Goal: Task Accomplishment & Management: Use online tool/utility

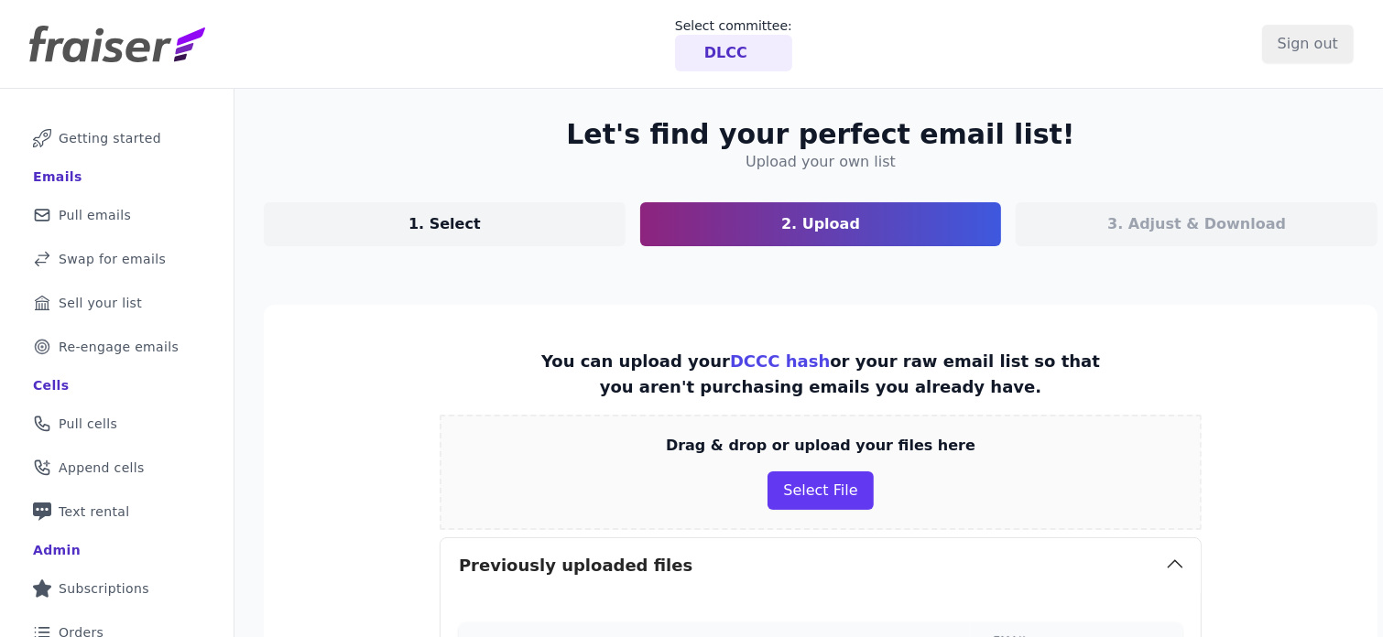
scroll to position [193, 0]
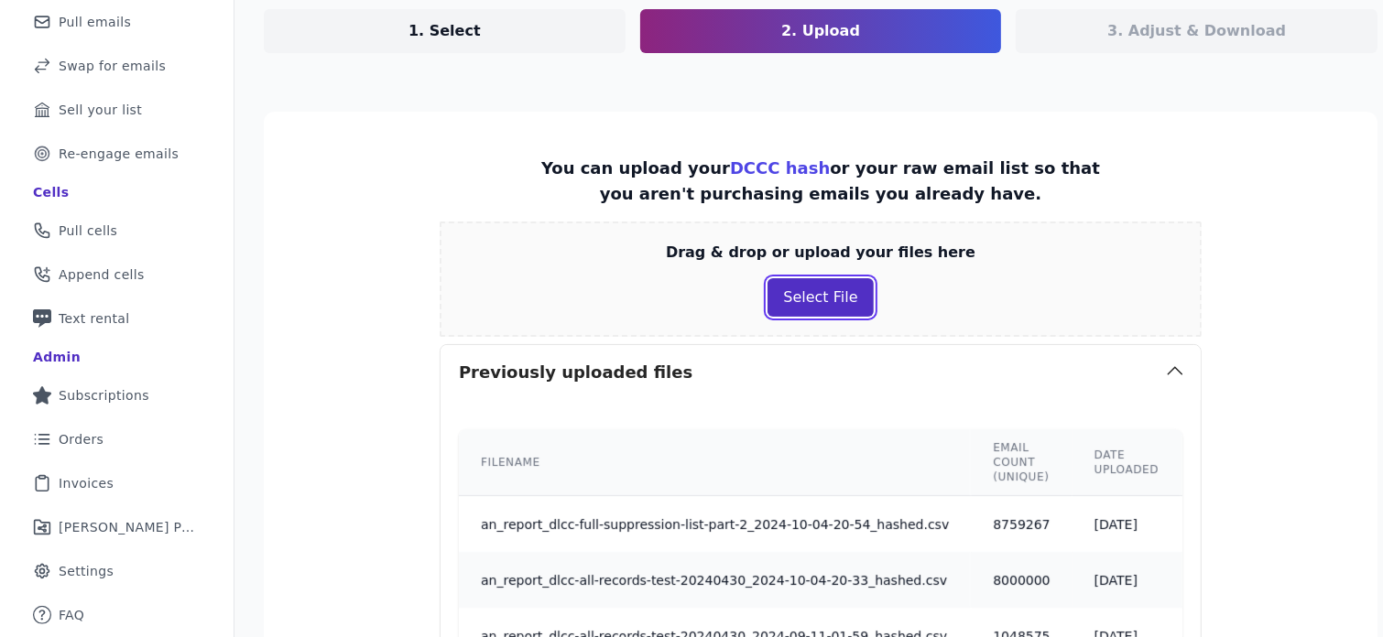
click at [800, 301] on button "Select File" at bounding box center [819, 297] width 105 height 38
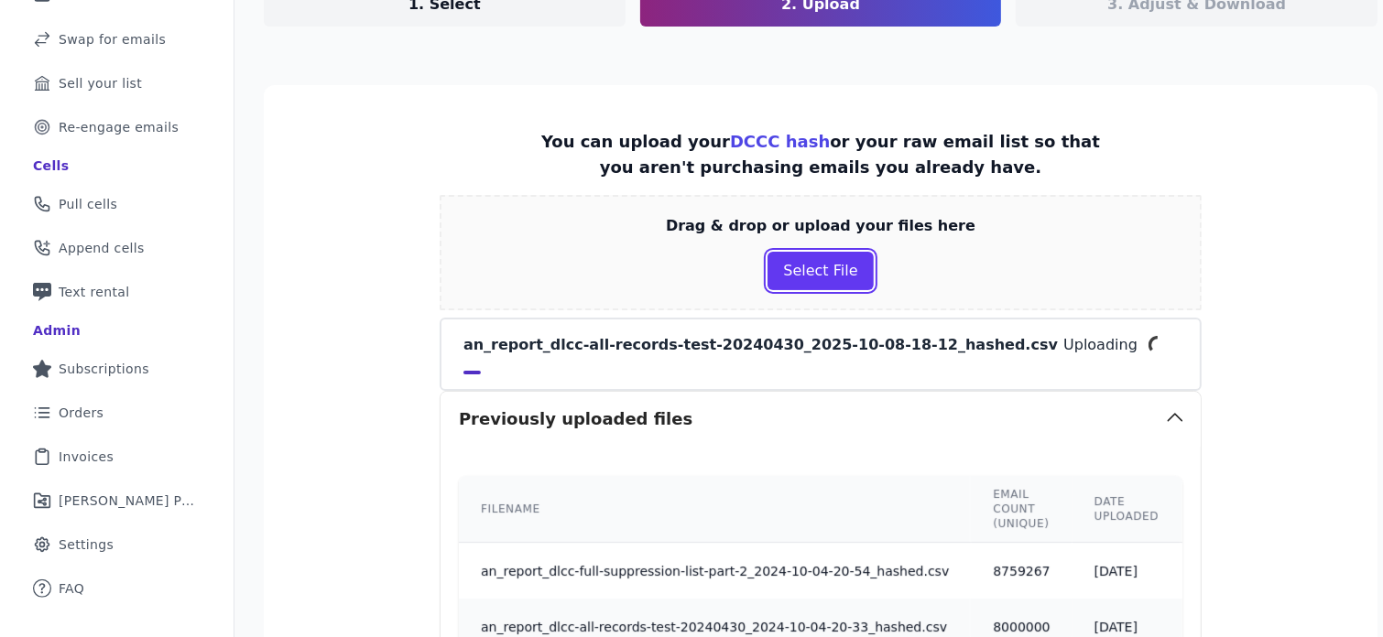
scroll to position [218, 0]
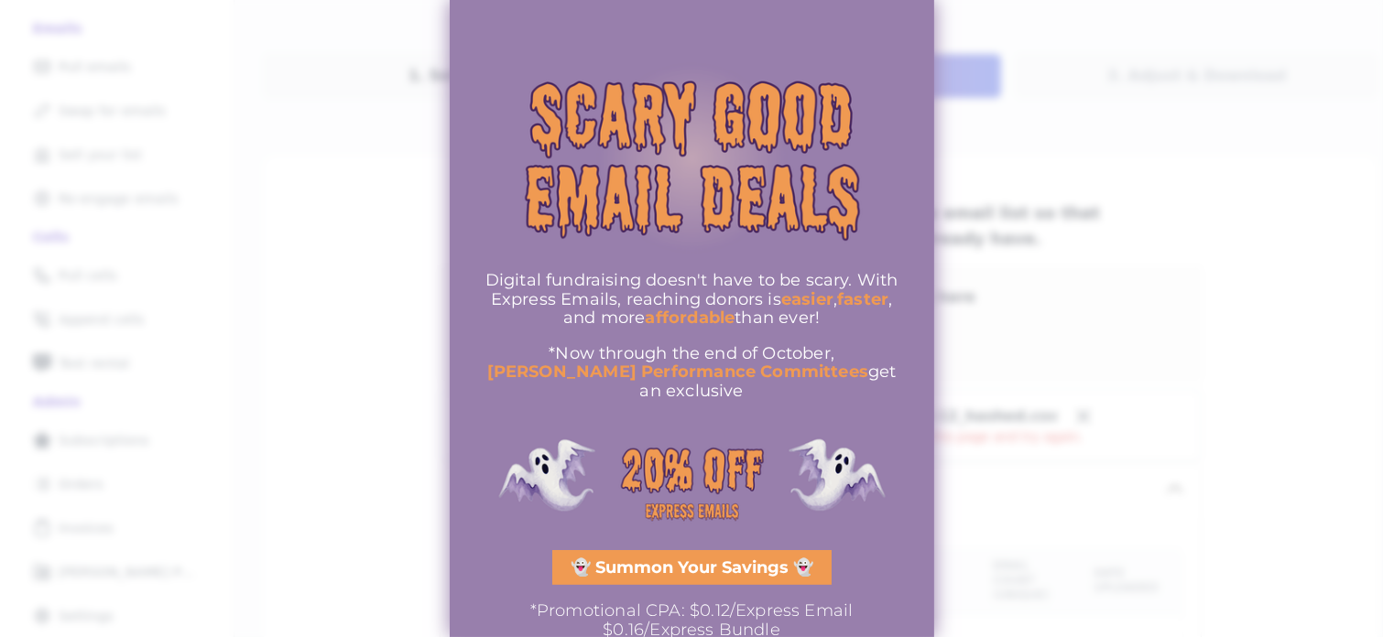
scroll to position [28, 0]
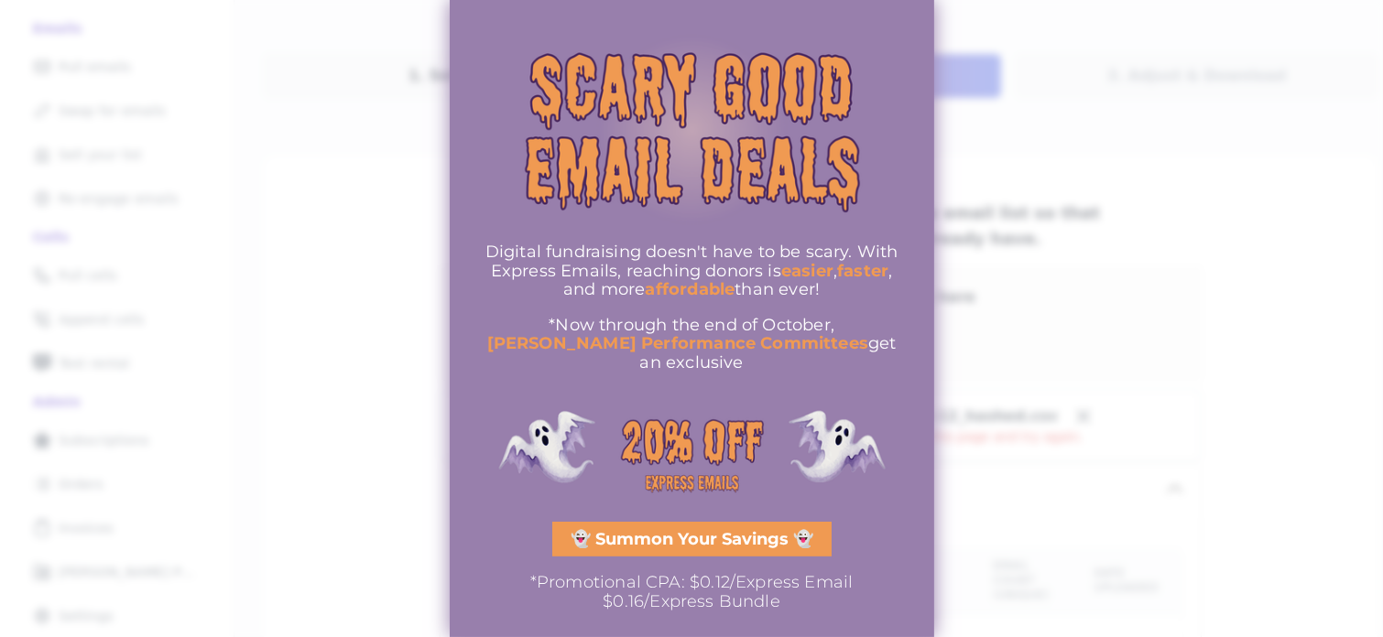
click at [740, 499] on div "Digital fundraising doesn't have to be scary. With Express Emails, reaching don…" at bounding box center [691, 306] width 429 height 610
click at [749, 531] on span "👻 Summon Your Savings 👻" at bounding box center [691, 539] width 243 height 16
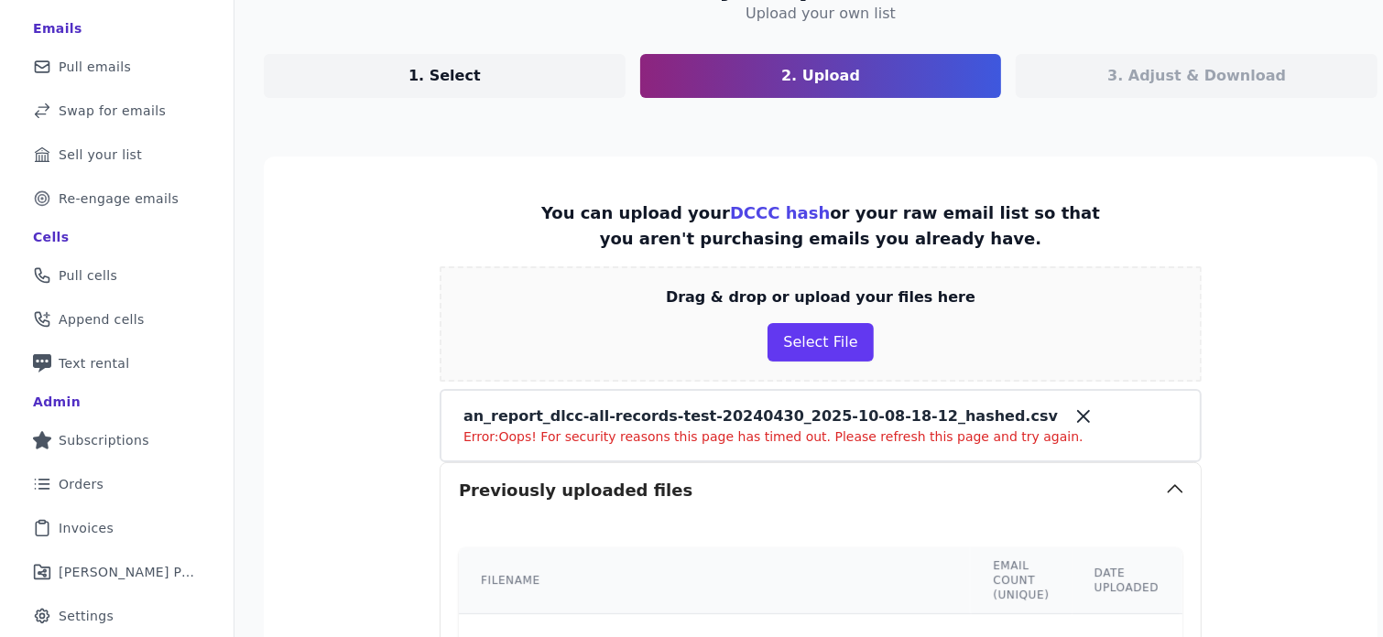
click at [774, 421] on p "an_report_dlcc-all-records-test-20240430_2025-10-08-18-12_hashed.csv" at bounding box center [760, 417] width 594 height 22
click at [1078, 412] on icon at bounding box center [1083, 416] width 11 height 11
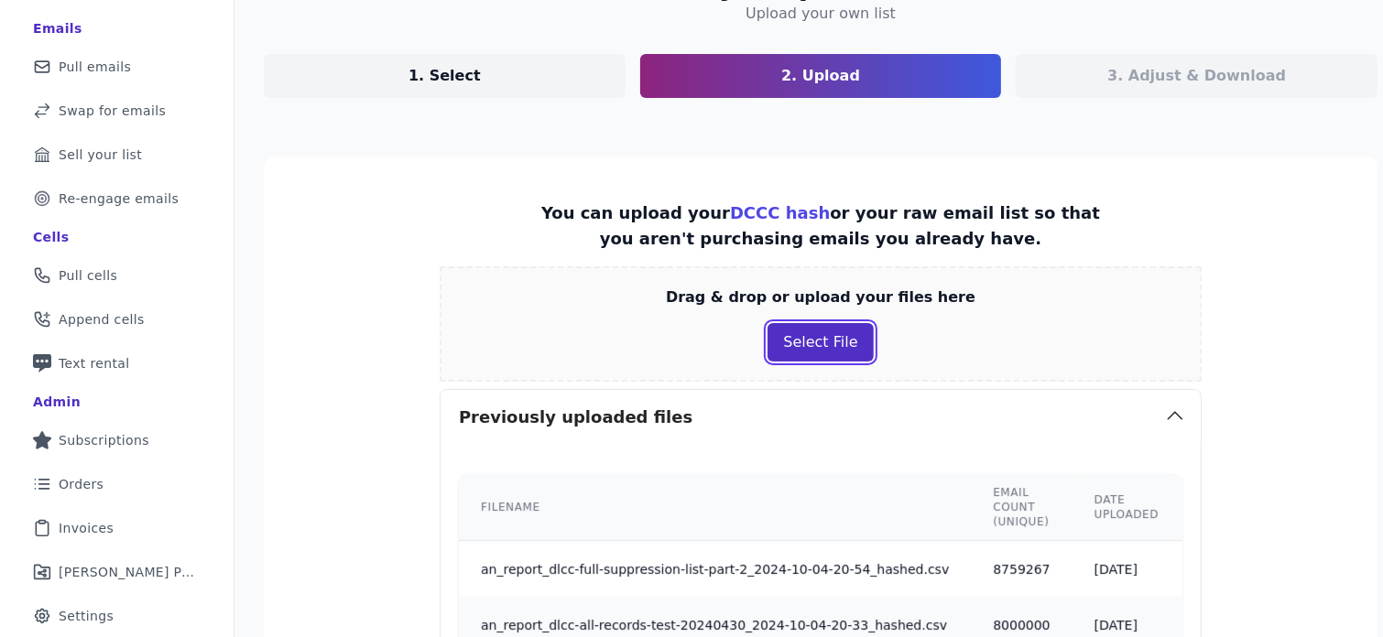
click at [832, 351] on button "Select File" at bounding box center [819, 342] width 105 height 38
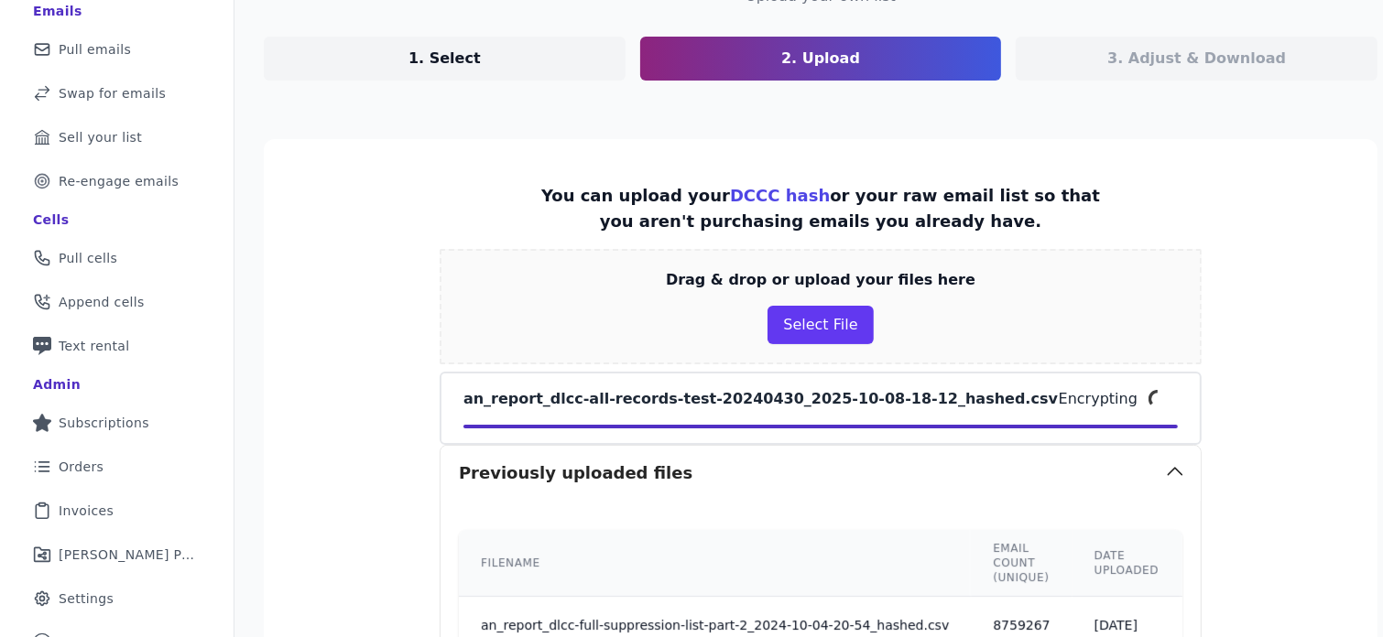
scroll to position [167, 0]
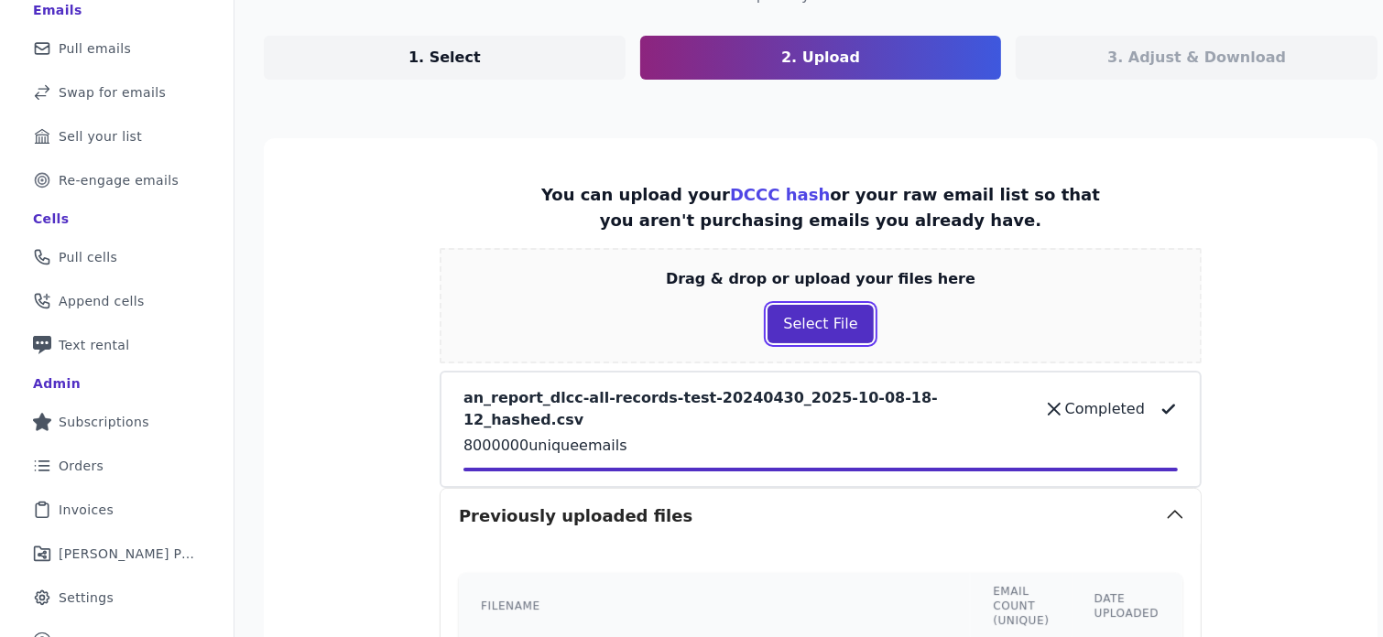
click at [808, 324] on button "Select File" at bounding box center [819, 324] width 105 height 38
click at [786, 330] on button "Select File" at bounding box center [819, 324] width 105 height 38
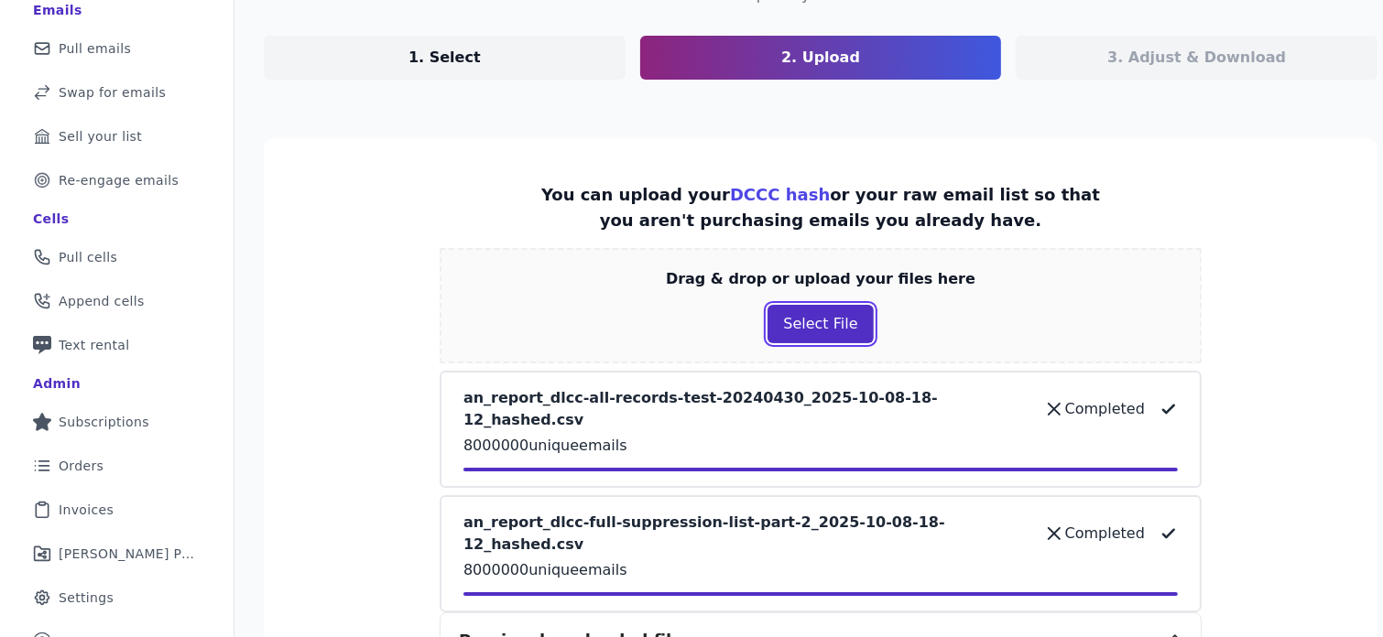
click at [826, 319] on button "Select File" at bounding box center [819, 324] width 105 height 38
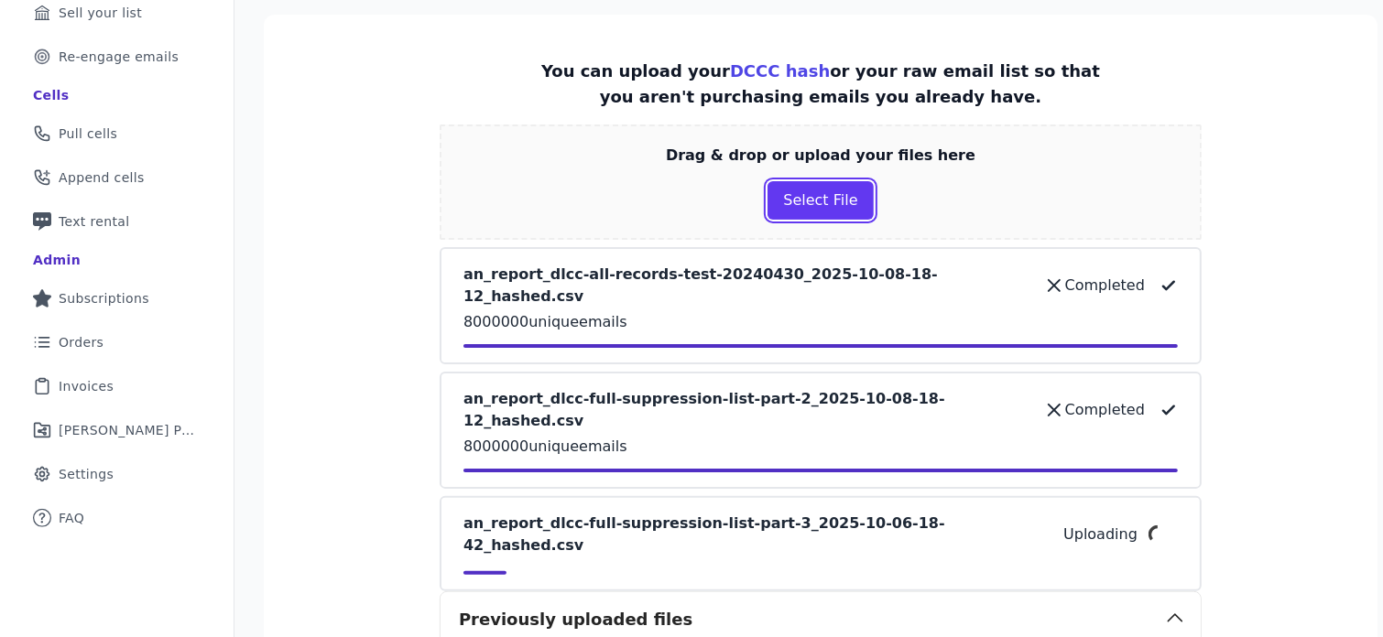
scroll to position [299, 0]
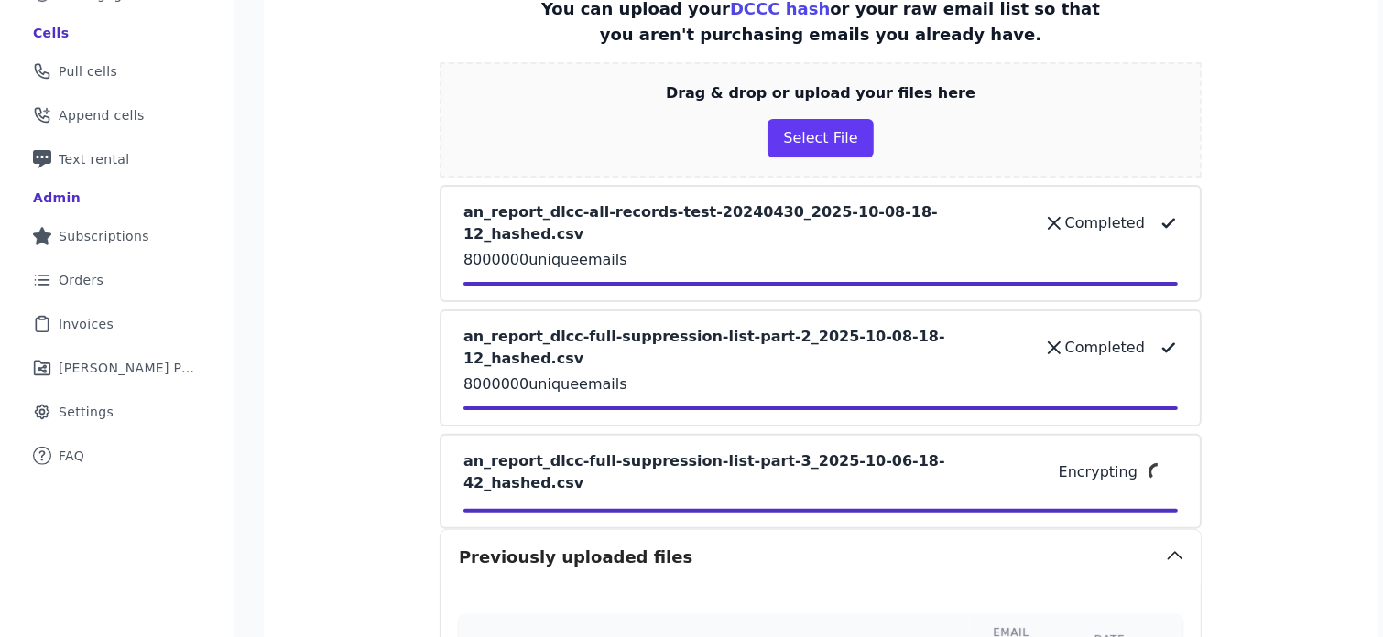
scroll to position [351, 0]
